Goal: Transaction & Acquisition: Subscribe to service/newsletter

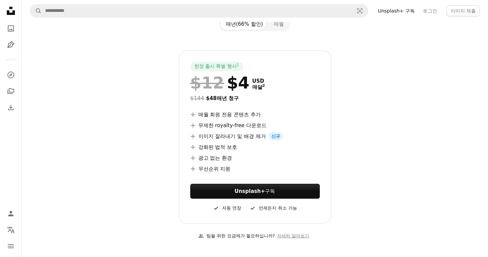
scroll to position [22, 0]
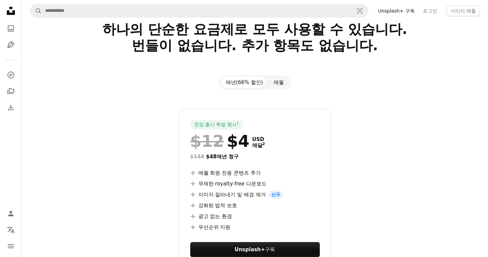
click at [271, 83] on button "매월" at bounding box center [278, 83] width 21 height 12
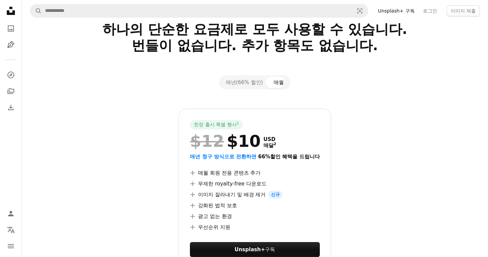
scroll to position [21, 0]
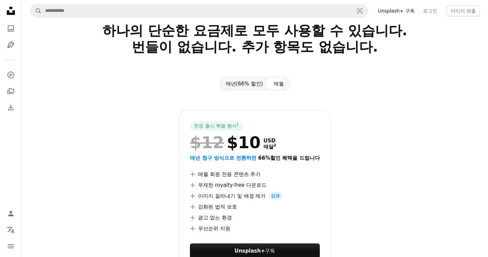
click at [248, 84] on button "매년(66% 할인)" at bounding box center [244, 84] width 48 height 12
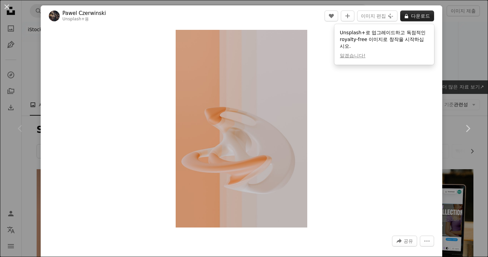
click at [416, 16] on button "A lock 다운로드" at bounding box center [417, 16] width 34 height 11
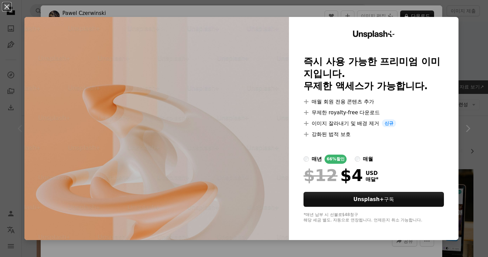
click at [473, 94] on div "An X shape Unsplash+ 즉시 사용 가능한 프리미엄 이미지입니다. 무제한 액세스가 가능합니다. A plus sign 매월 회원 전…" at bounding box center [244, 128] width 488 height 257
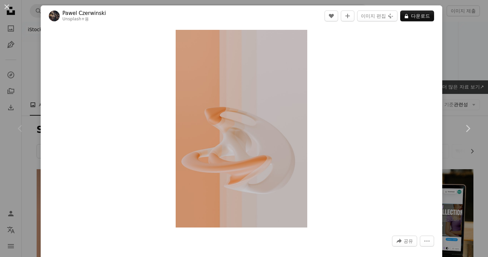
click at [449, 17] on div "An X shape Chevron left Chevron right Pawel Czerwinski Unsplash+ 용 A heart A pl…" at bounding box center [244, 128] width 488 height 257
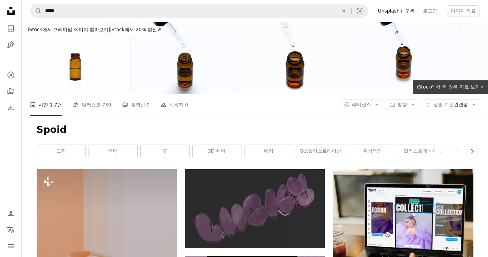
scroll to position [57, 0]
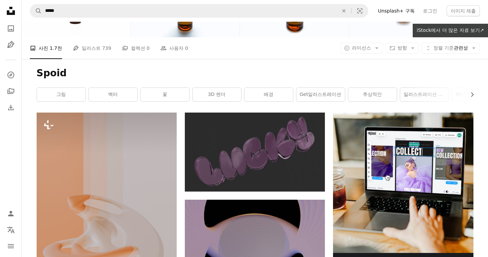
click at [406, 11] on link "Unsplash+ 구독" at bounding box center [395, 10] width 45 height 11
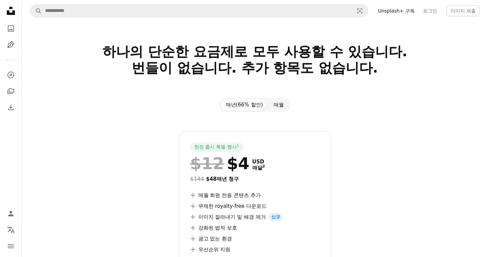
click at [276, 100] on button "매월" at bounding box center [278, 105] width 21 height 12
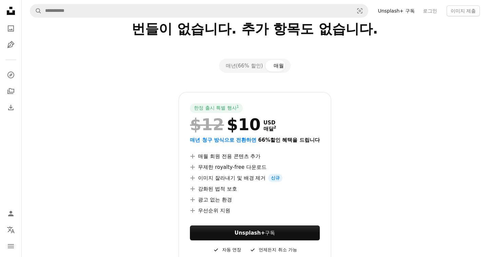
scroll to position [42, 0]
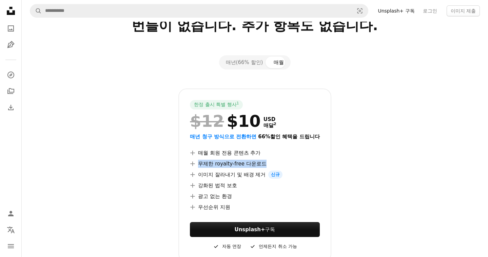
drag, startPoint x: 199, startPoint y: 164, endPoint x: 286, endPoint y: 162, distance: 87.1
click at [286, 162] on li "A plus sign 무제한 royalty-free 다운로드" at bounding box center [254, 164] width 129 height 8
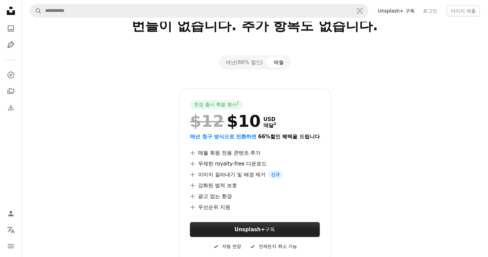
click at [254, 231] on strong "Unsplash+" at bounding box center [250, 229] width 31 height 6
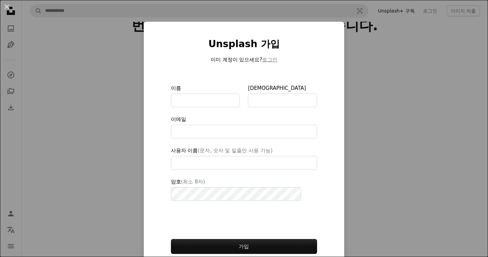
type input "**********"
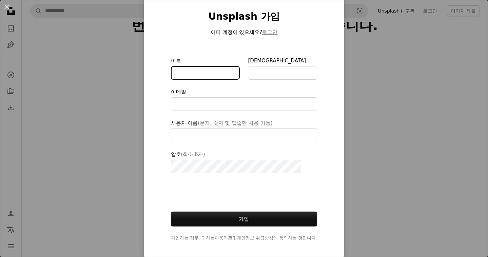
type input "*"
type input "******"
type input "***"
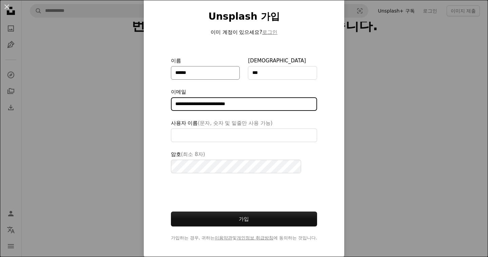
type input "**********"
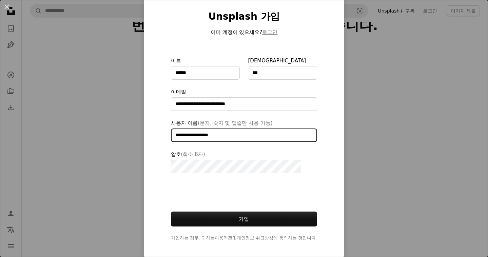
type input "**********"
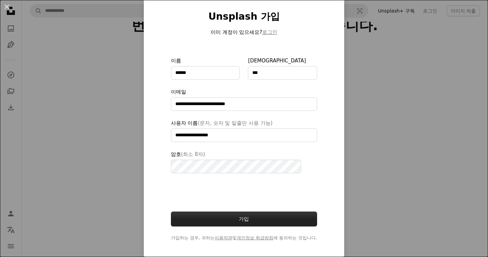
click at [260, 217] on button "가입" at bounding box center [244, 218] width 146 height 15
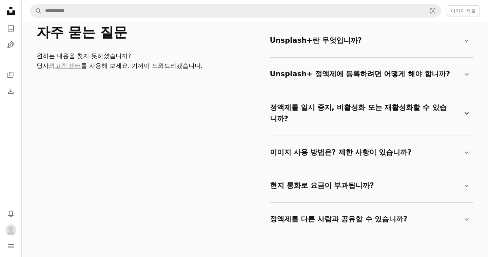
scroll to position [1093, 0]
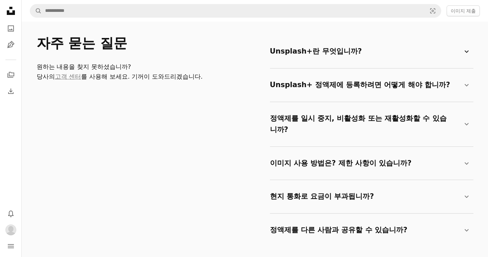
click at [347, 44] on summary "Unsplash+란 무엇입니까? Chevron down" at bounding box center [370, 51] width 201 height 22
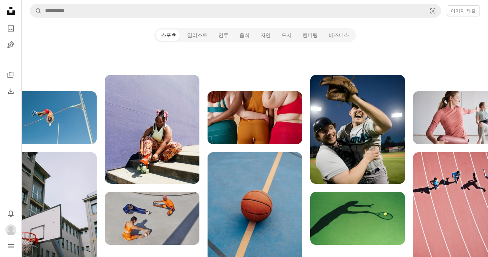
scroll to position [568, 0]
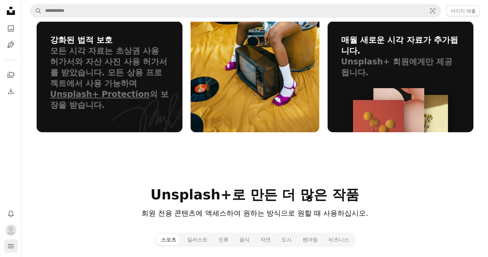
click at [8, 244] on icon "navigation menu" at bounding box center [11, 246] width 8 height 8
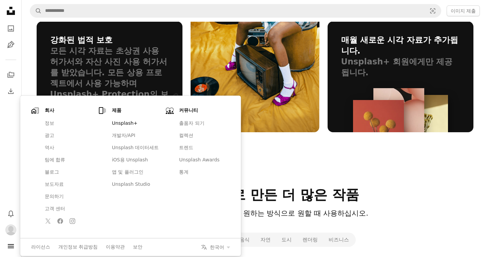
click at [121, 125] on link "Unsplash+" at bounding box center [135, 123] width 55 height 12
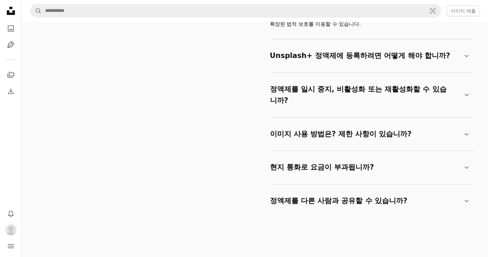
scroll to position [1141, 0]
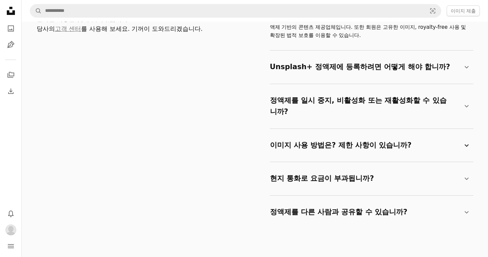
click at [371, 139] on summary "이미지 사용 방법은? 제한 사항이 있습니까? Chevron down" at bounding box center [370, 145] width 201 height 22
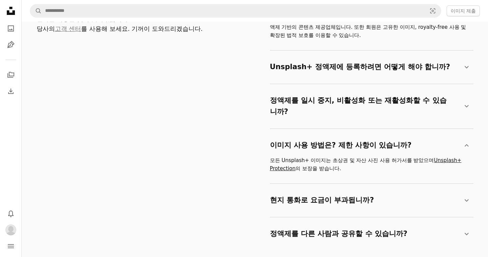
click at [431, 157] on link "Unsplash+ Protection" at bounding box center [365, 164] width 191 height 14
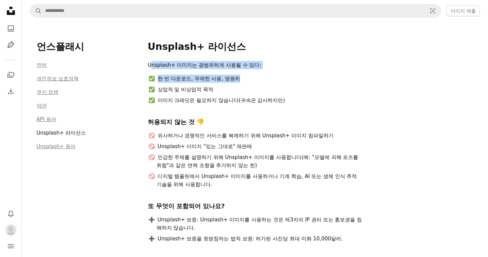
drag, startPoint x: 156, startPoint y: 65, endPoint x: 240, endPoint y: 78, distance: 85.4
click at [239, 78] on div "Unsplash+ 이미지는 광범위하게 사용될 수 있다: 한 번 다운로드, 무제한 사용, 영원히 상업적 및 비상업적 목적 이미지 크레딧은 필요하…" at bounding box center [255, 204] width 214 height 287
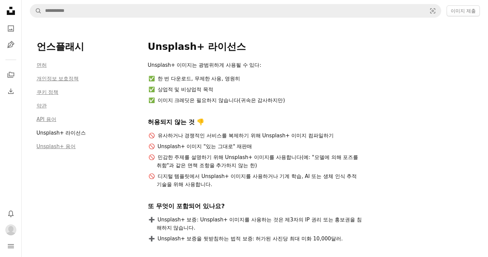
click at [250, 99] on li "이미지 크레딧은 필요하지 않습니다(귀속은 감사하지만)" at bounding box center [259, 100] width 205 height 8
click at [13, 9] on icon "Unsplash logo Unsplash 홈" at bounding box center [11, 11] width 14 height 14
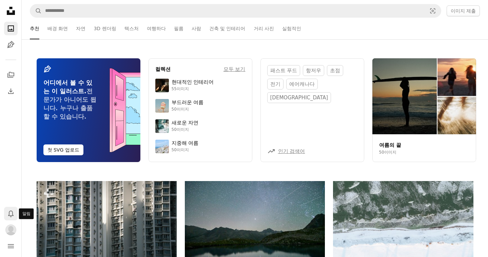
click at [9, 212] on icon "알림" at bounding box center [10, 213] width 5 height 7
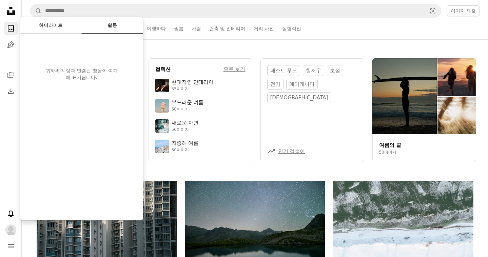
click at [54, 32] on button "하이라이트" at bounding box center [50, 25] width 61 height 16
click at [7, 48] on icon "Pen Tool" at bounding box center [11, 45] width 8 height 8
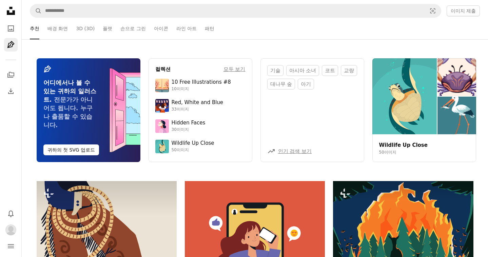
click at [11, 13] on icon at bounding box center [11, 11] width 8 height 8
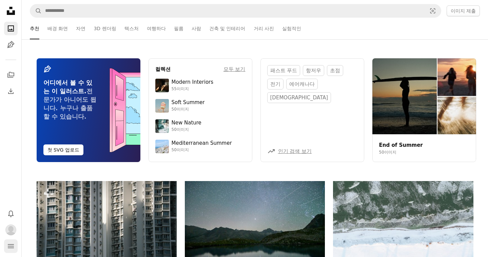
click at [13, 244] on icon "메뉴" at bounding box center [11, 246] width 6 height 4
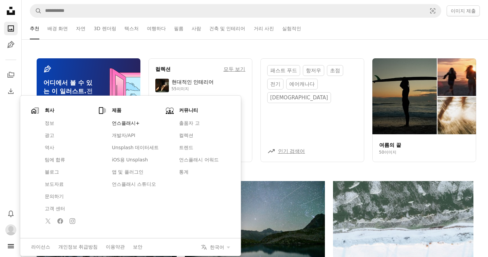
click at [122, 124] on link "언스플래시+" at bounding box center [135, 123] width 55 height 12
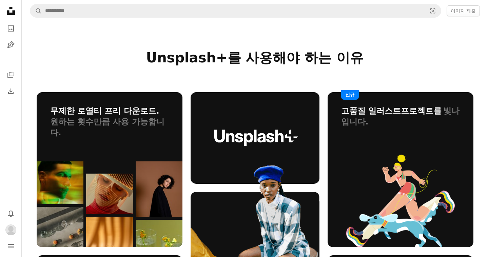
scroll to position [643, 0]
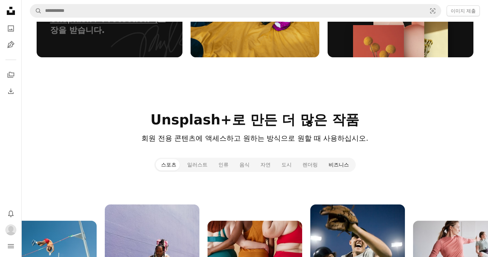
click at [334, 162] on button "비즈니스" at bounding box center [338, 165] width 31 height 12
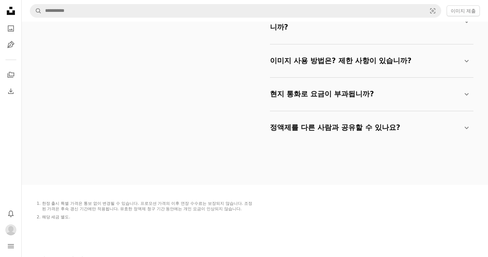
scroll to position [1194, 0]
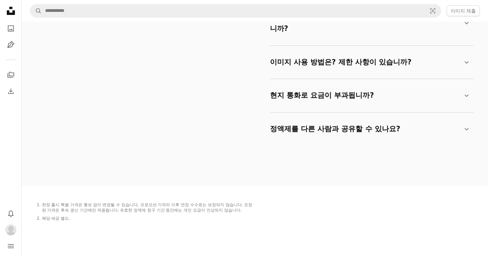
click at [356, 127] on details "정액제를 다른 사람과 공유할 수 있나요? Chevron down 그렇지 않습니다. 정액제는 단일 사용자 라이선스에만 해당됩니다. 계정 소유자만…" at bounding box center [371, 129] width 203 height 33
click at [357, 118] on summary "정액제를 다른 사람과 공유할 수 있나요? Chevron down" at bounding box center [370, 129] width 201 height 22
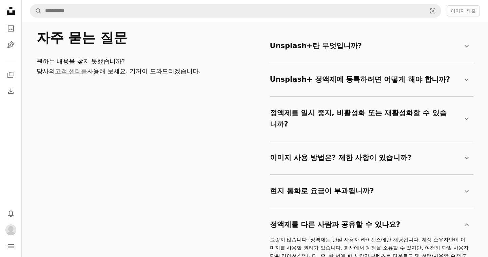
scroll to position [1193, 0]
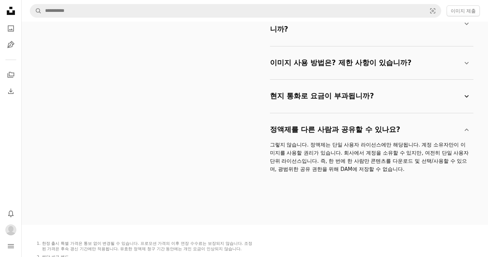
click at [362, 87] on summary "현지 통화로 요금이 부과됩니까? Chevron down" at bounding box center [370, 96] width 201 height 22
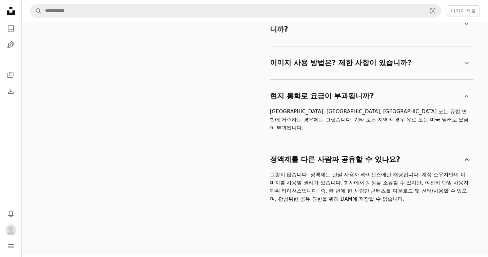
scroll to position [1143, 0]
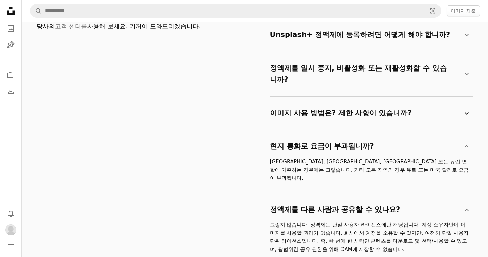
click at [346, 102] on summary "이미지 사용 방법은? 제한 사항이 있습니까? Chevron down" at bounding box center [370, 113] width 201 height 22
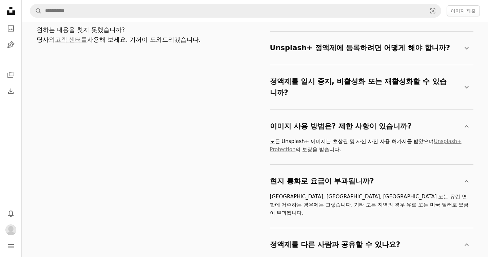
scroll to position [1100, 0]
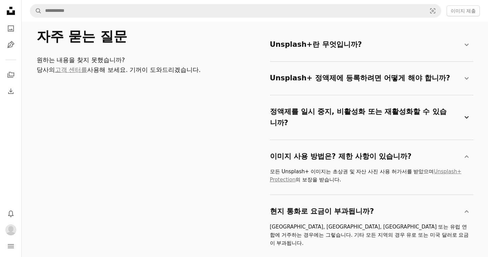
click at [404, 110] on summary "정액제를 일시 중지, 비활성화 또는 재활성화할 수 있습니까? Chevron down" at bounding box center [370, 118] width 201 height 34
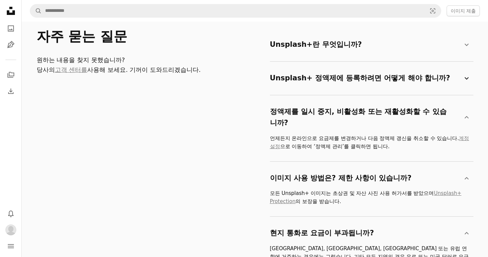
click at [398, 78] on summary "Unsplash+ 정액제에 등록하려면 어떻게 해야 합니까? Chevron down" at bounding box center [370, 78] width 201 height 22
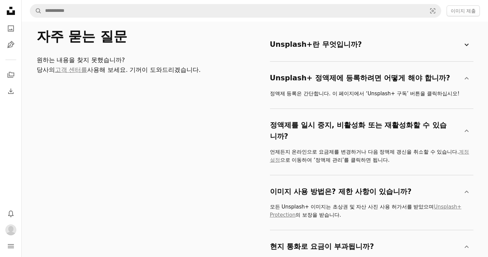
click at [397, 46] on summary "Unsplash+란 무엇입니까? Chevron down" at bounding box center [370, 45] width 201 height 22
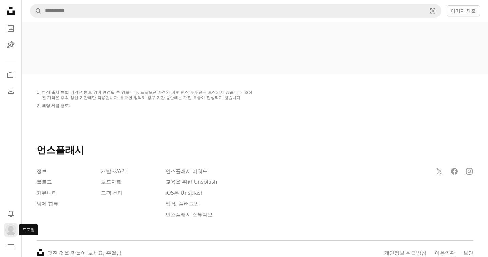
scroll to position [1461, 0]
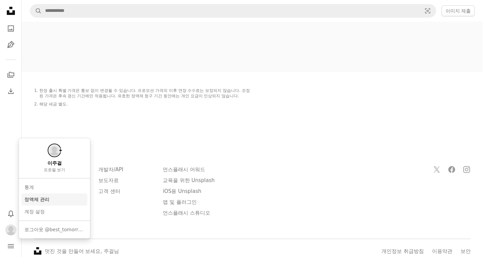
click at [48, 202] on link "정액제 관리" at bounding box center [55, 199] width 66 height 12
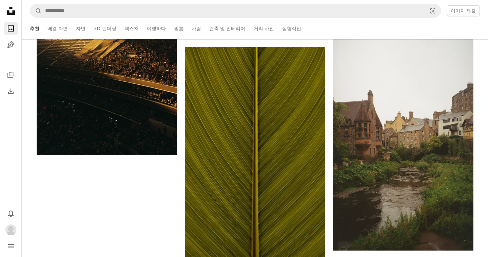
scroll to position [298, 0]
